Goal: Check status: Check status

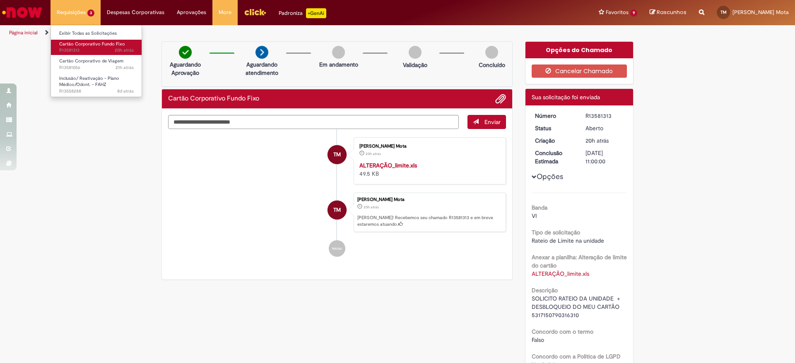
click at [84, 48] on span "20h atrás 20 horas atrás R13581313" at bounding box center [96, 50] width 75 height 7
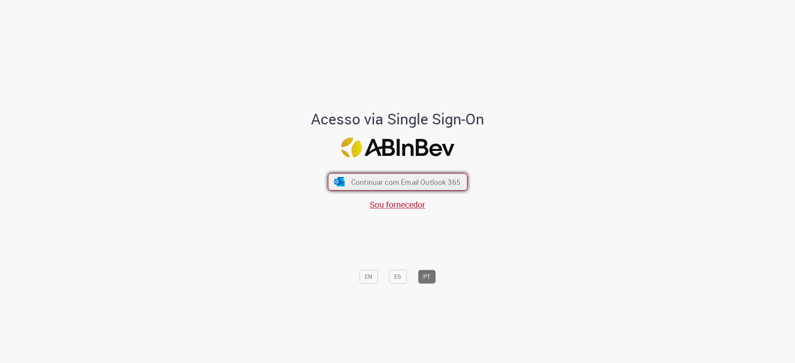
click at [368, 189] on button "Continuar com Email Outlook 365" at bounding box center [398, 181] width 140 height 17
click at [389, 183] on span "Continuar com Email Outlook 365" at bounding box center [405, 183] width 109 height 10
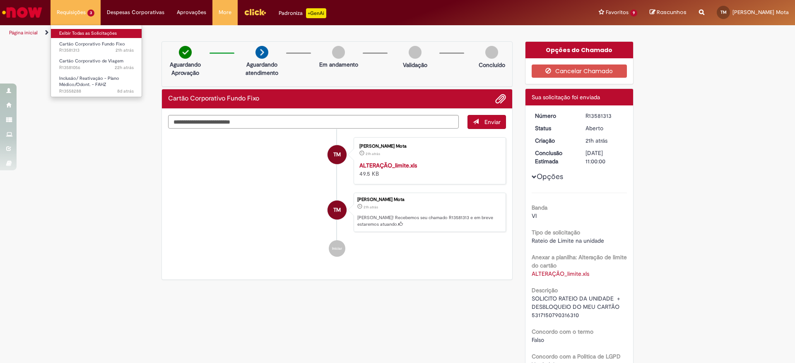
click at [64, 31] on link "Exibir Todas as Solicitações" at bounding box center [96, 33] width 91 height 9
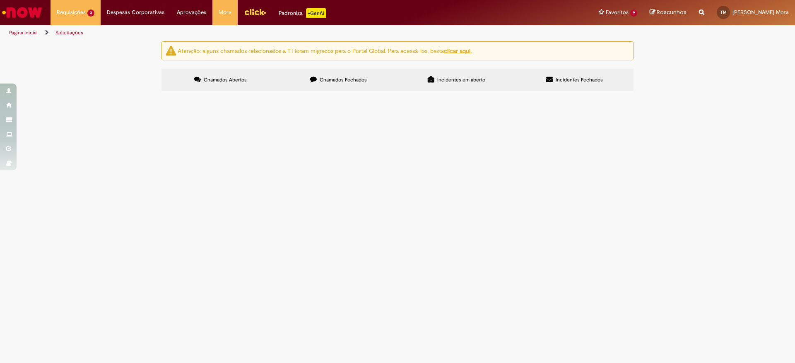
click at [257, 273] on main "Solicitações Atenção: alguns chamados relacionados a T.I foram migrados para o …" at bounding box center [397, 202] width 795 height 322
click at [0, 0] on span "SOLICITO RATEIO DA UNIDADE + DESBLOQUEIO DO MEU CARTÃO 5317150790316310" at bounding box center [0, 0] width 0 height 0
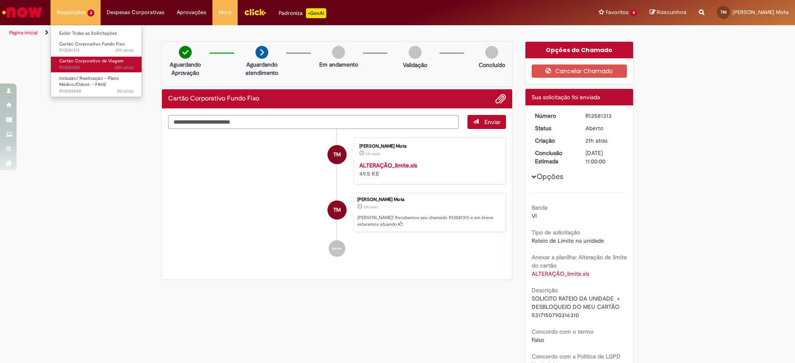
click at [76, 70] on span "22h atrás 22 horas atrás R13581056" at bounding box center [96, 68] width 75 height 7
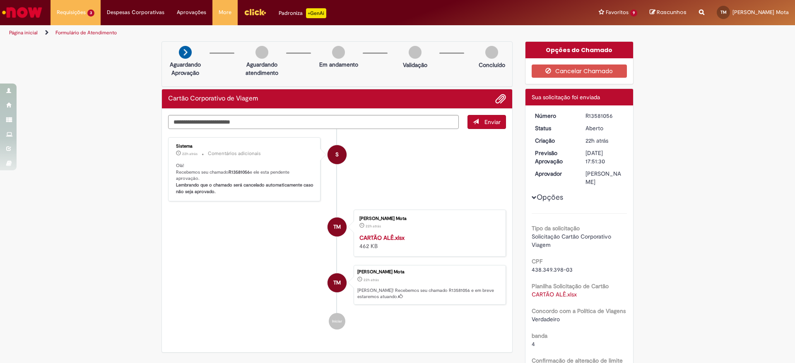
drag, startPoint x: 609, startPoint y: 191, endPoint x: 577, endPoint y: 171, distance: 37.8
click at [572, 112] on dl "Número R13581056 Status Aberto Criação 22h atrás 22 horas atrás Previsão Aprova…" at bounding box center [580, 112] width 102 height 0
click at [648, 194] on div "Verificar Código de Barras Aguardando Aprovação Aguardando atendimento Em andam…" at bounding box center [397, 278] width 795 height 475
click at [257, 188] on b "Lembrando que o chamado será cancelado automaticamente caso não seja aprovado." at bounding box center [245, 188] width 139 height 13
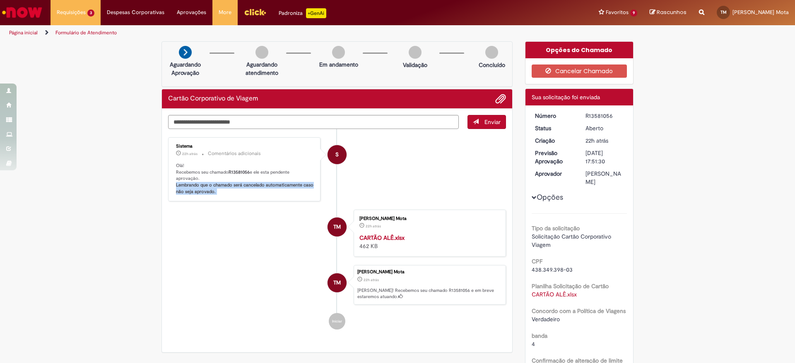
click at [257, 187] on b "Lembrando que o chamado será cancelado automaticamente caso não seja aprovado." at bounding box center [245, 188] width 139 height 13
click at [255, 187] on b "Lembrando que o chamado será cancelado automaticamente caso não seja aprovado." at bounding box center [245, 188] width 139 height 13
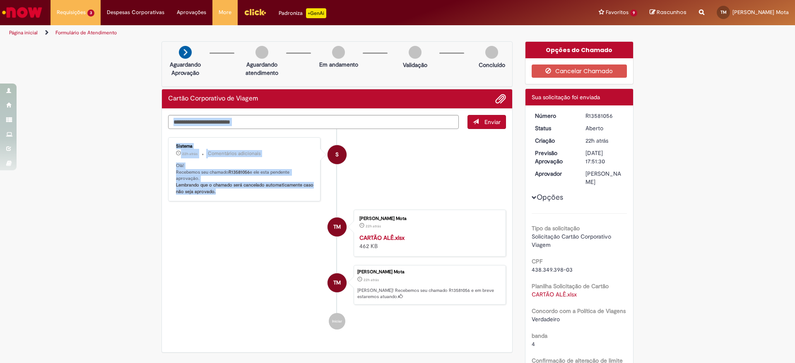
drag, startPoint x: 219, startPoint y: 193, endPoint x: 145, endPoint y: 171, distance: 77.8
click at [145, 171] on div "Verificar Código de Barras Aguardando Aprovação Aguardando atendimento Em andam…" at bounding box center [397, 278] width 795 height 475
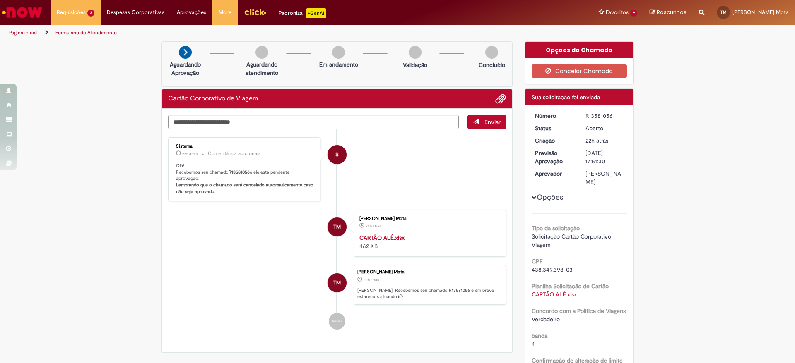
click at [89, 107] on div "Verificar Código de Barras Aguardando Aprovação Aguardando atendimento Em andam…" at bounding box center [397, 278] width 795 height 475
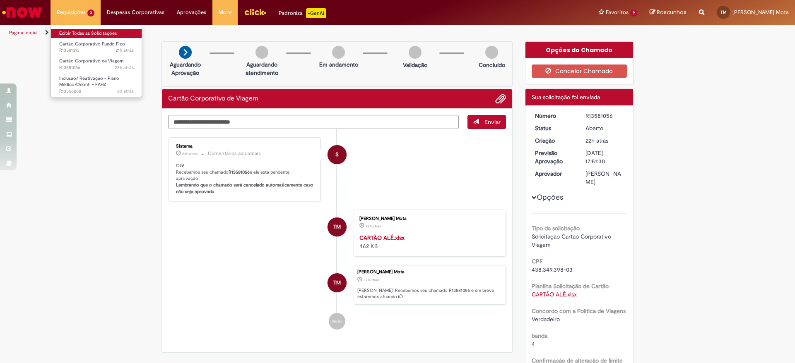
click at [70, 34] on link "Exibir Todas as Solicitações" at bounding box center [96, 33] width 91 height 9
